Goal: Task Accomplishment & Management: Manage account settings

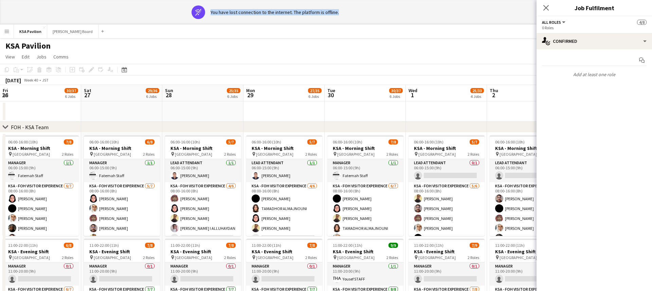
scroll to position [0, 328]
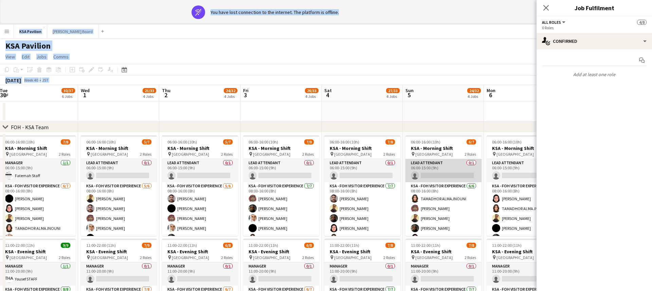
drag, startPoint x: 403, startPoint y: 7, endPoint x: 509, endPoint y: 333, distance: 342.9
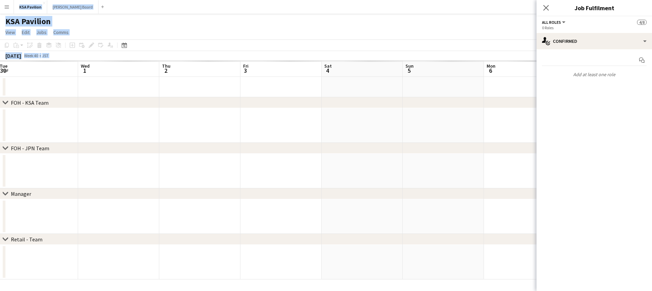
click at [462, 14] on div "KSA Pavilion" at bounding box center [326, 20] width 652 height 13
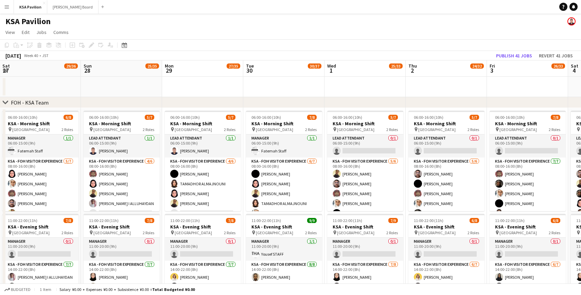
scroll to position [0, 161]
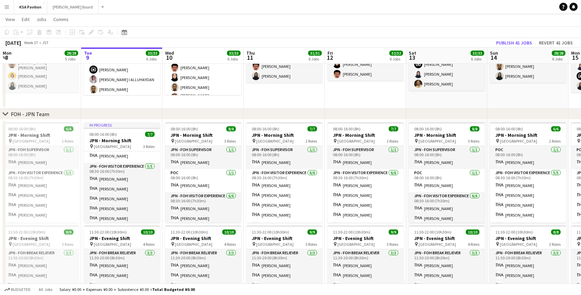
scroll to position [37, 0]
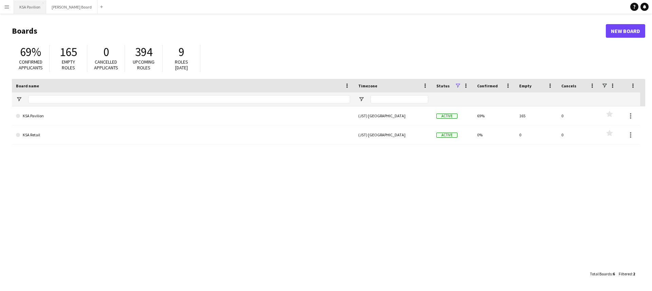
click at [30, 8] on button "KSA Pavilion Close" at bounding box center [30, 6] width 32 height 13
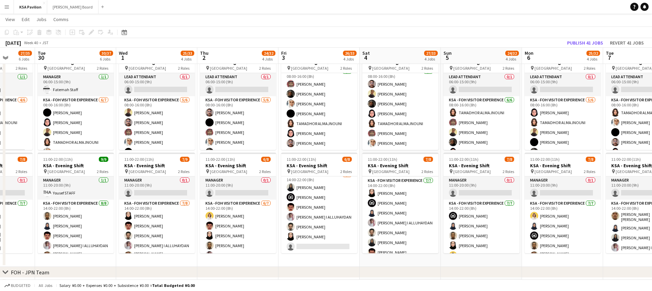
scroll to position [29, 0]
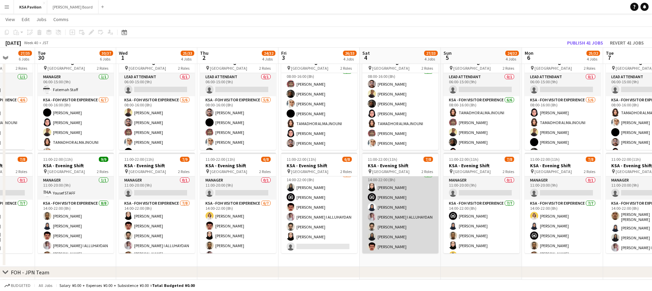
click at [388, 199] on app-card-role "KSA - FOH Visitor Experience [DATE] 14:00-22:00 (8h) [PERSON_NAME] Alharethy [P…" at bounding box center [400, 212] width 76 height 82
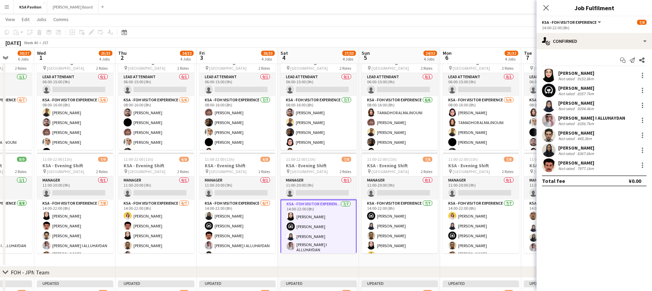
scroll to position [0, 199]
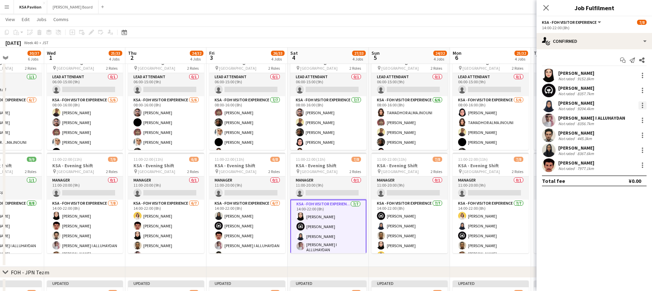
click at [641, 103] on div at bounding box center [642, 105] width 8 height 8
click at [624, 178] on button "Remove" at bounding box center [620, 183] width 53 height 16
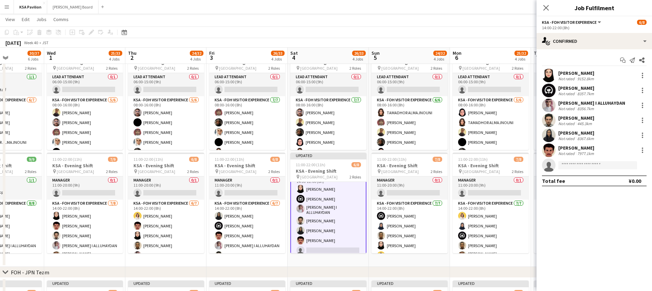
scroll to position [35, 0]
click at [548, 8] on icon "Close pop-in" at bounding box center [546, 7] width 6 height 6
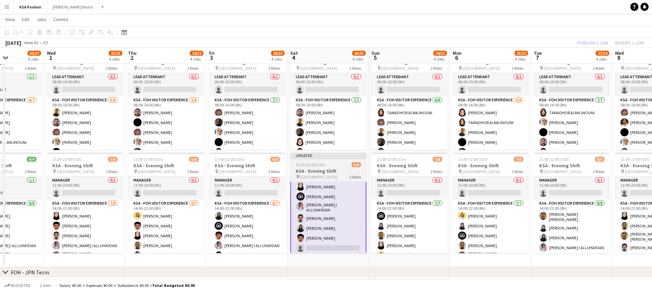
click at [322, 157] on div "Updated" at bounding box center [328, 154] width 76 height 5
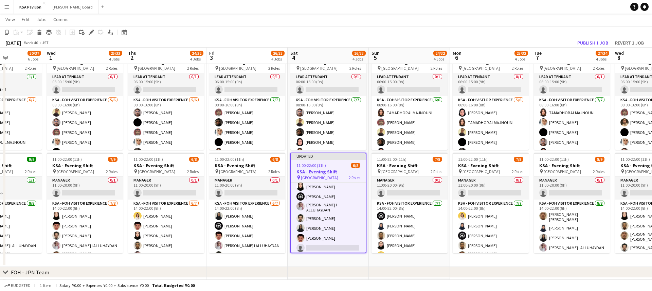
scroll to position [35, 0]
click at [585, 43] on button "Publish 1 job" at bounding box center [593, 42] width 36 height 9
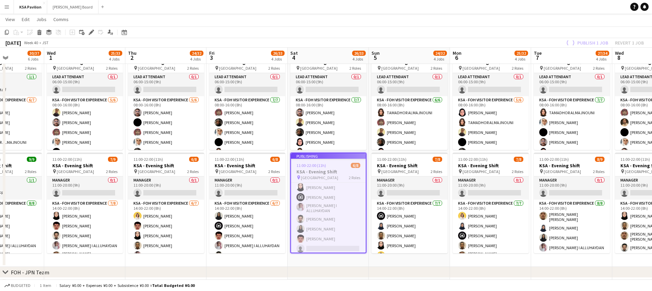
scroll to position [30, 0]
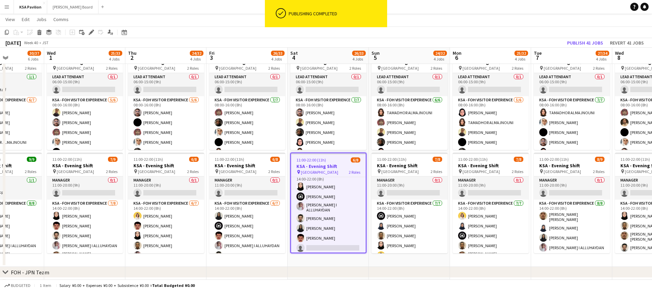
click at [383, 36] on app-toolbar "Copy Paste Paste Command V Paste with crew Command Shift V Paste linked Job [GE…" at bounding box center [326, 32] width 652 height 12
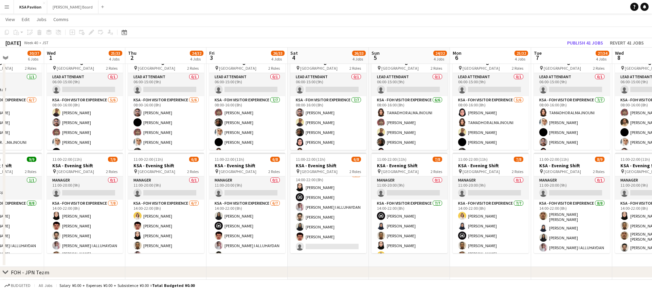
scroll to position [29, 0]
